Goal: Transaction & Acquisition: Book appointment/travel/reservation

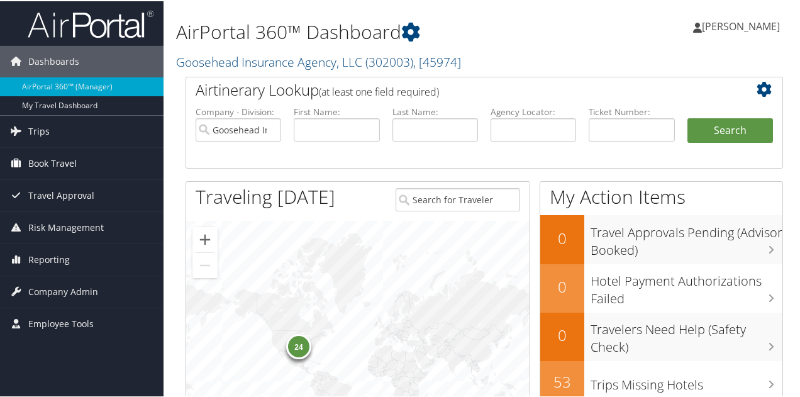
click at [40, 160] on span "Book Travel" at bounding box center [52, 161] width 48 height 31
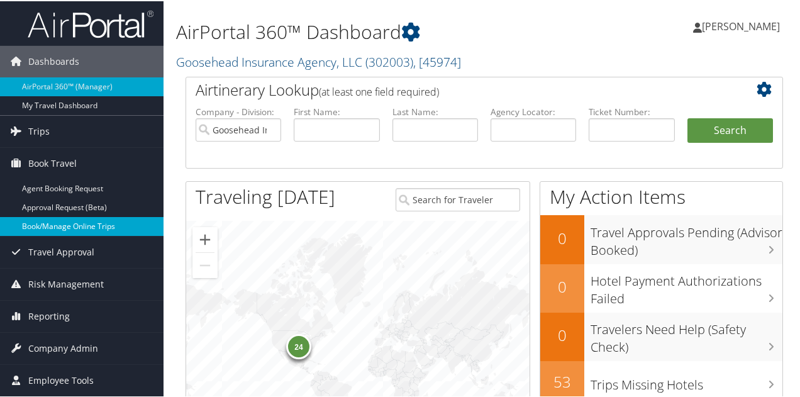
click at [62, 220] on link "Book/Manage Online Trips" at bounding box center [81, 225] width 163 height 19
click at [64, 224] on link "Book/Manage Online Trips" at bounding box center [81, 225] width 163 height 19
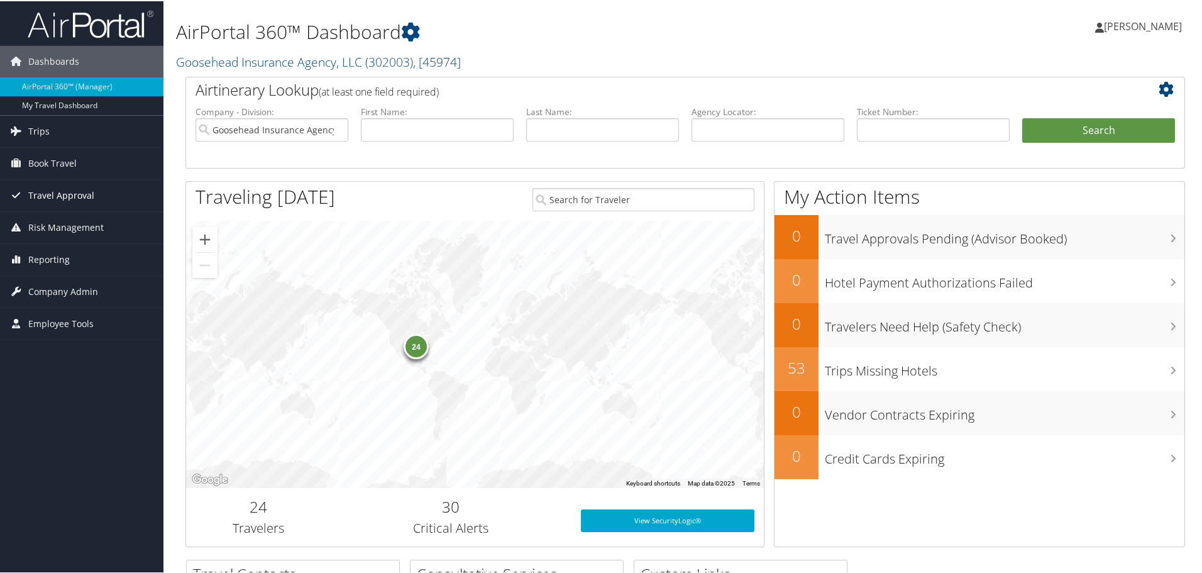
click at [65, 195] on span "Travel Approval" at bounding box center [61, 194] width 66 height 31
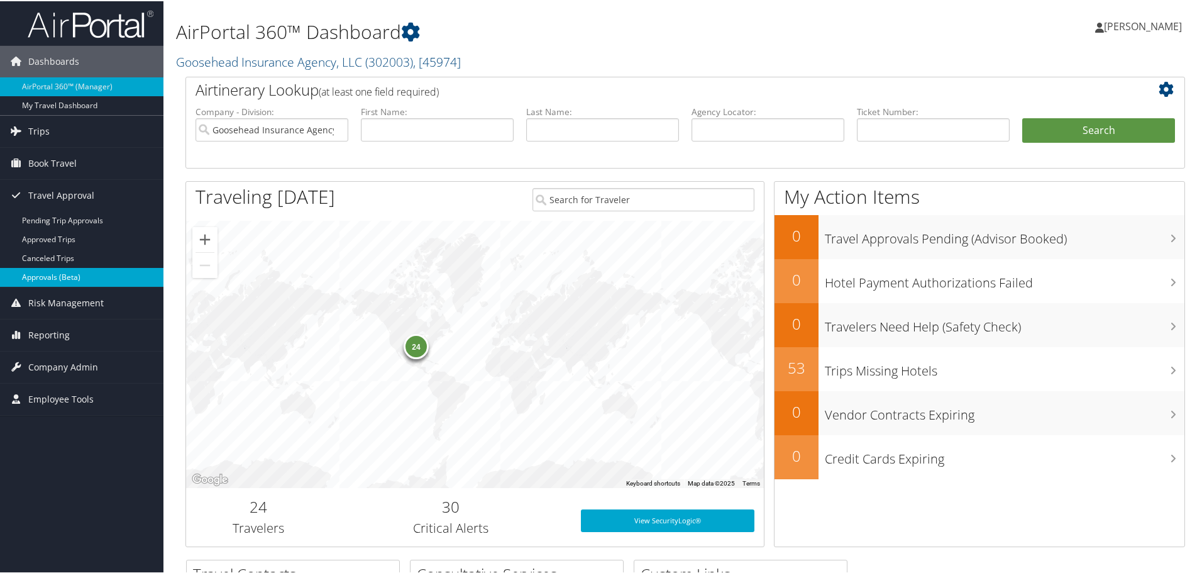
click at [48, 277] on link "Approvals (Beta)" at bounding box center [81, 276] width 163 height 19
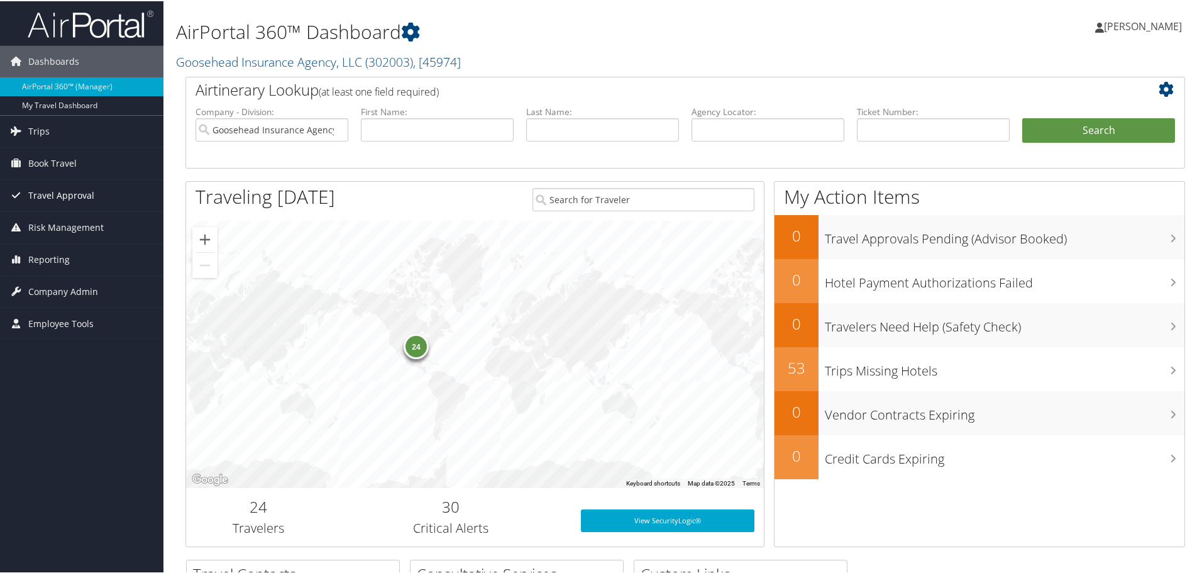
click at [79, 196] on span "Travel Approval" at bounding box center [61, 194] width 66 height 31
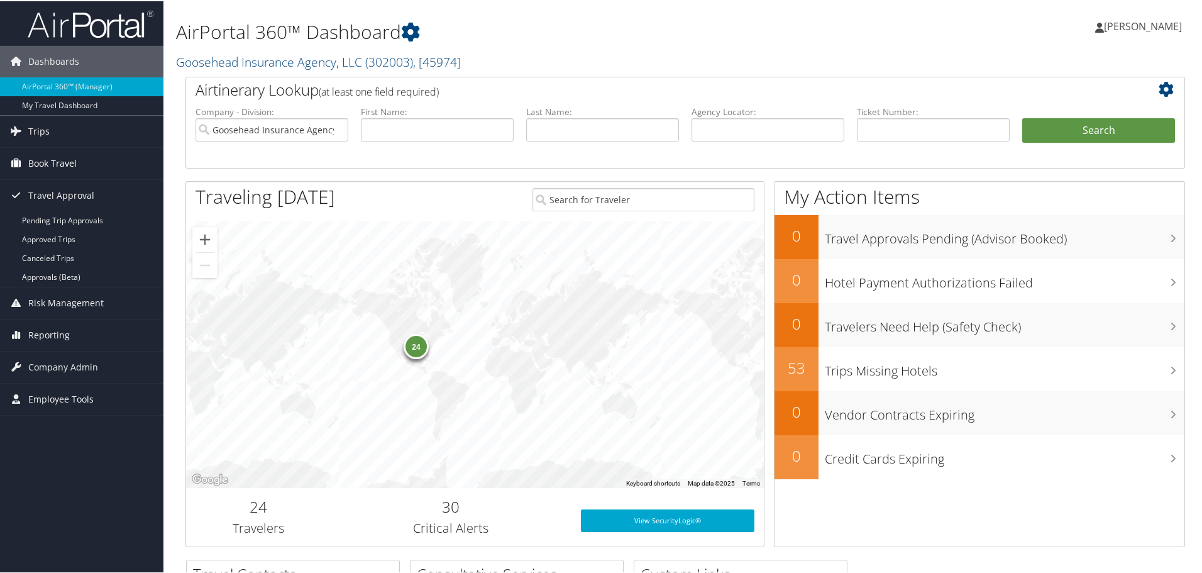
click at [75, 162] on span "Book Travel" at bounding box center [52, 161] width 48 height 31
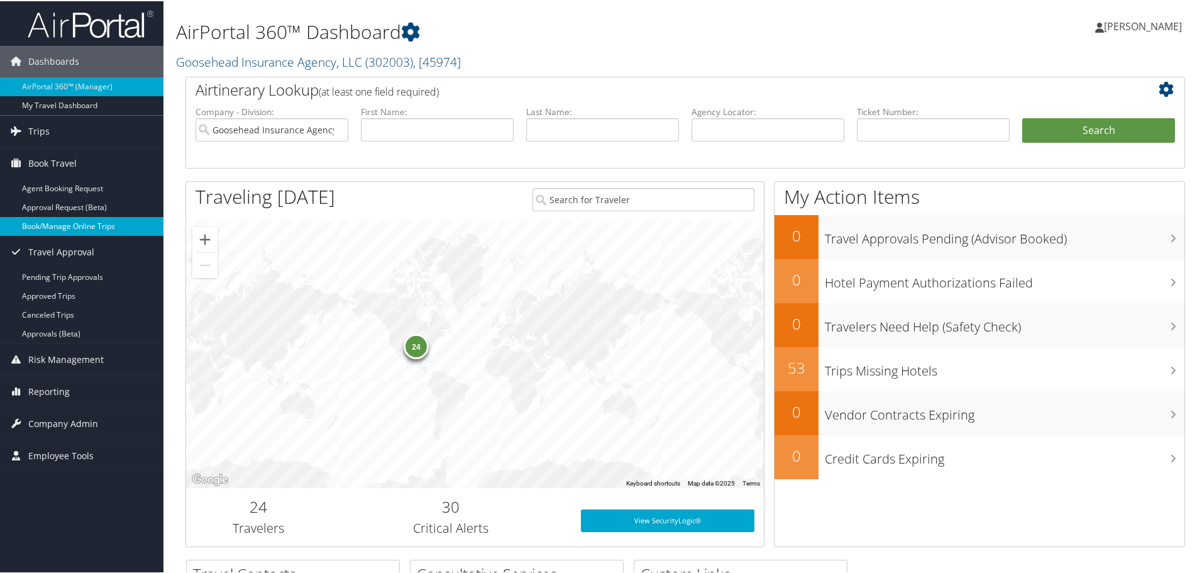
click at [79, 221] on link "Book/Manage Online Trips" at bounding box center [81, 225] width 163 height 19
